Goal: Obtain resource: Obtain resource

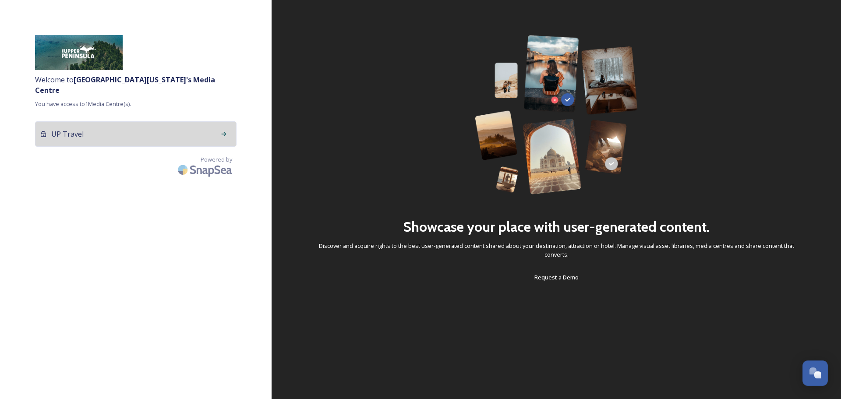
click at [205, 124] on div "UP Travel" at bounding box center [135, 133] width 201 height 25
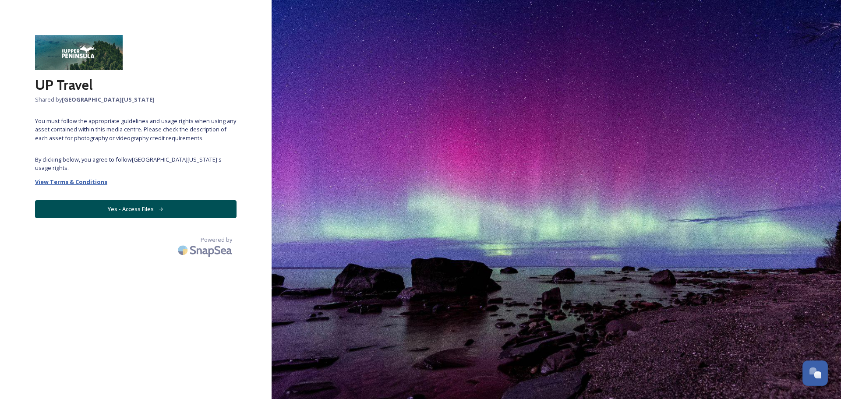
click at [93, 181] on strong "View Terms & Conditions" at bounding box center [71, 182] width 72 height 8
click at [154, 212] on button "Yes - Access Files" at bounding box center [135, 209] width 201 height 18
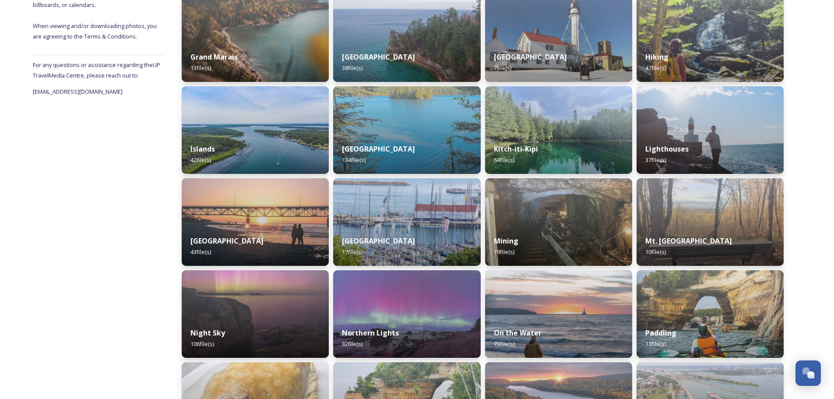
scroll to position [438, 0]
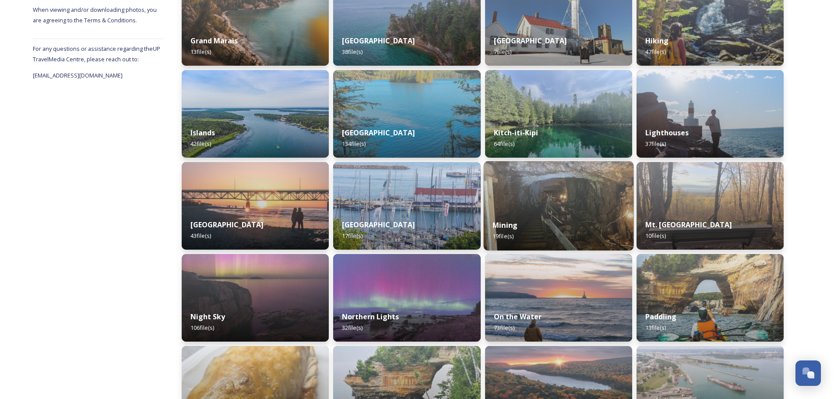
click at [531, 211] on div "Mining 19 file(s)" at bounding box center [559, 231] width 150 height 40
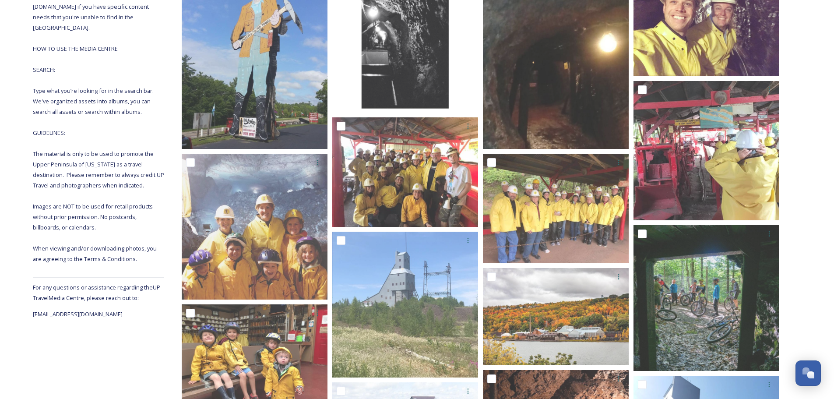
scroll to position [219, 0]
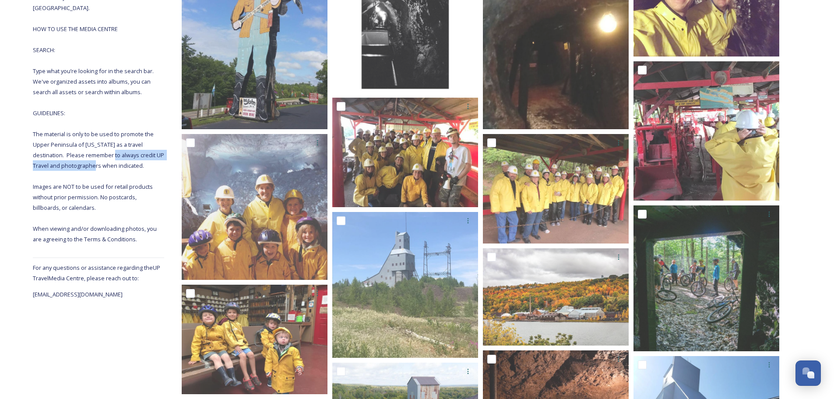
drag, startPoint x: 158, startPoint y: 134, endPoint x: 141, endPoint y: 147, distance: 21.3
click at [141, 147] on span "Thank you for visiting the UP Travel Media Centre. Here you'll find all you nee…" at bounding box center [99, 81] width 133 height 323
copy span "UP Travel and photographers when indicated"
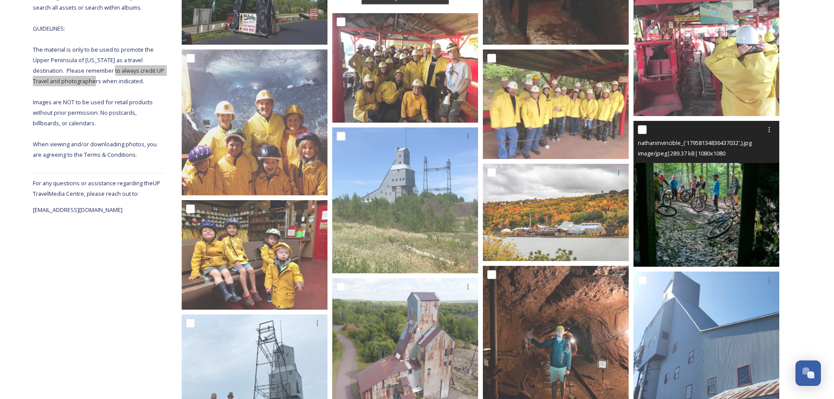
scroll to position [316, 0]
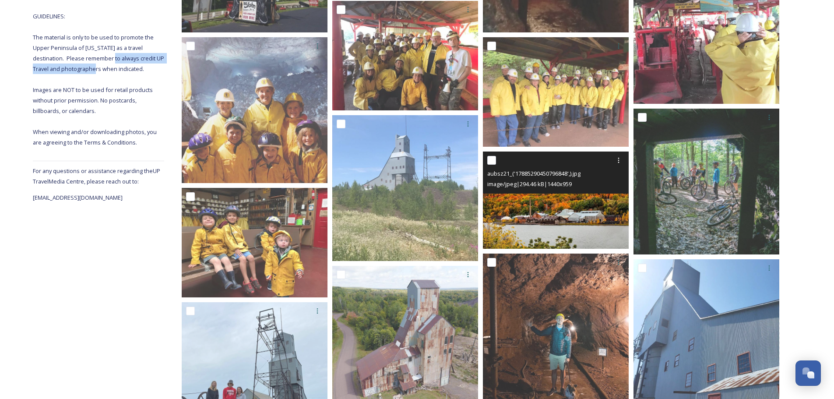
click at [544, 205] on img at bounding box center [556, 200] width 146 height 97
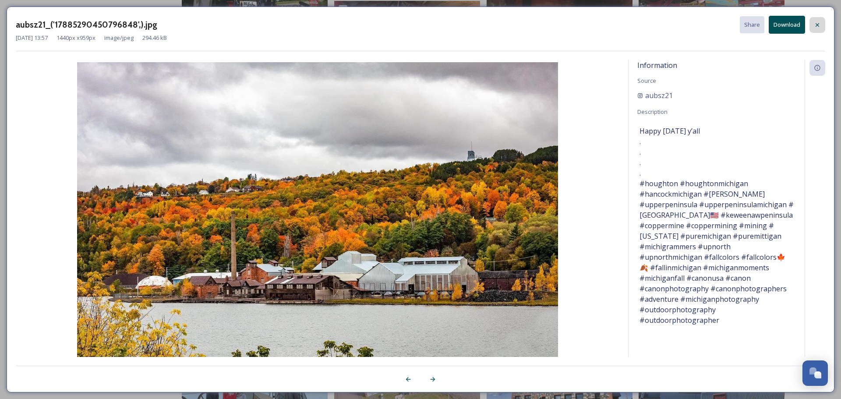
click at [817, 29] on div at bounding box center [817, 25] width 16 height 16
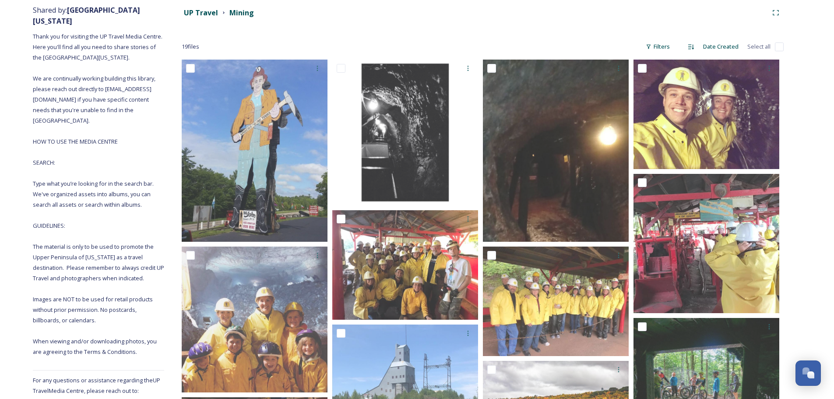
scroll to position [109, 0]
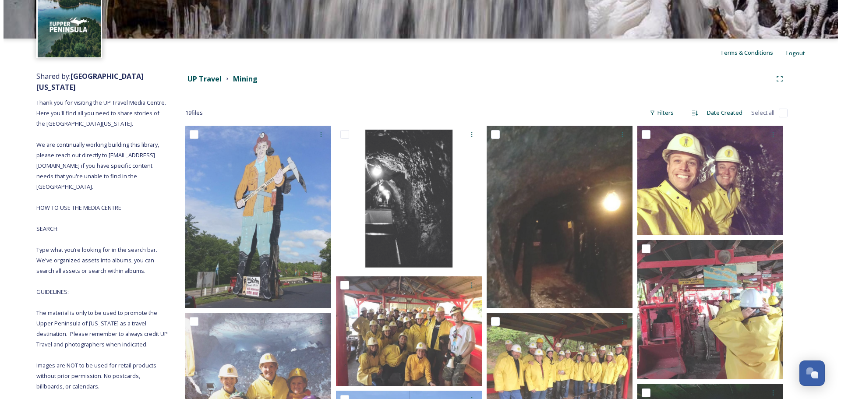
scroll to position [0, 0]
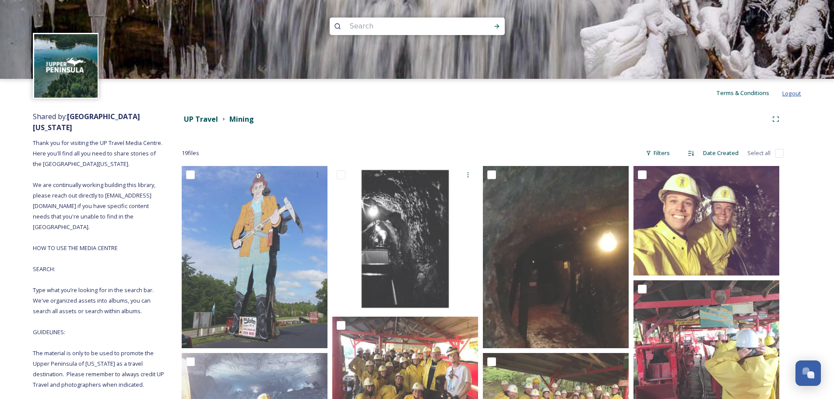
click at [792, 93] on span "Logout" at bounding box center [792, 93] width 19 height 8
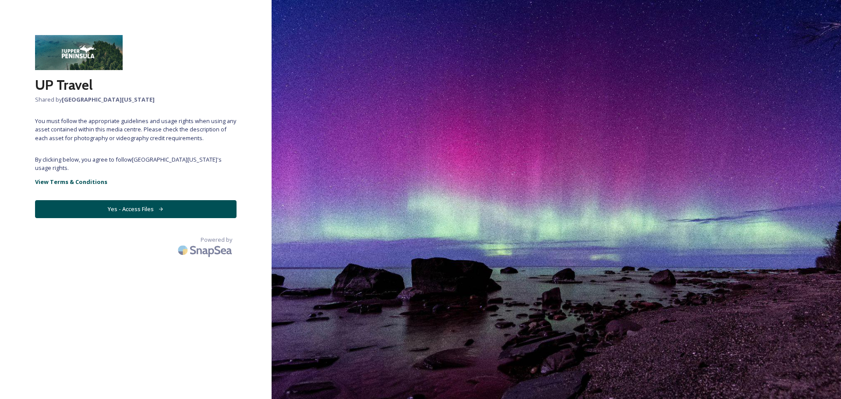
drag, startPoint x: 116, startPoint y: 207, endPoint x: 172, endPoint y: 210, distance: 56.6
click at [116, 207] on button "Yes - Access Files" at bounding box center [135, 209] width 201 height 18
